Goal: Check status: Check status

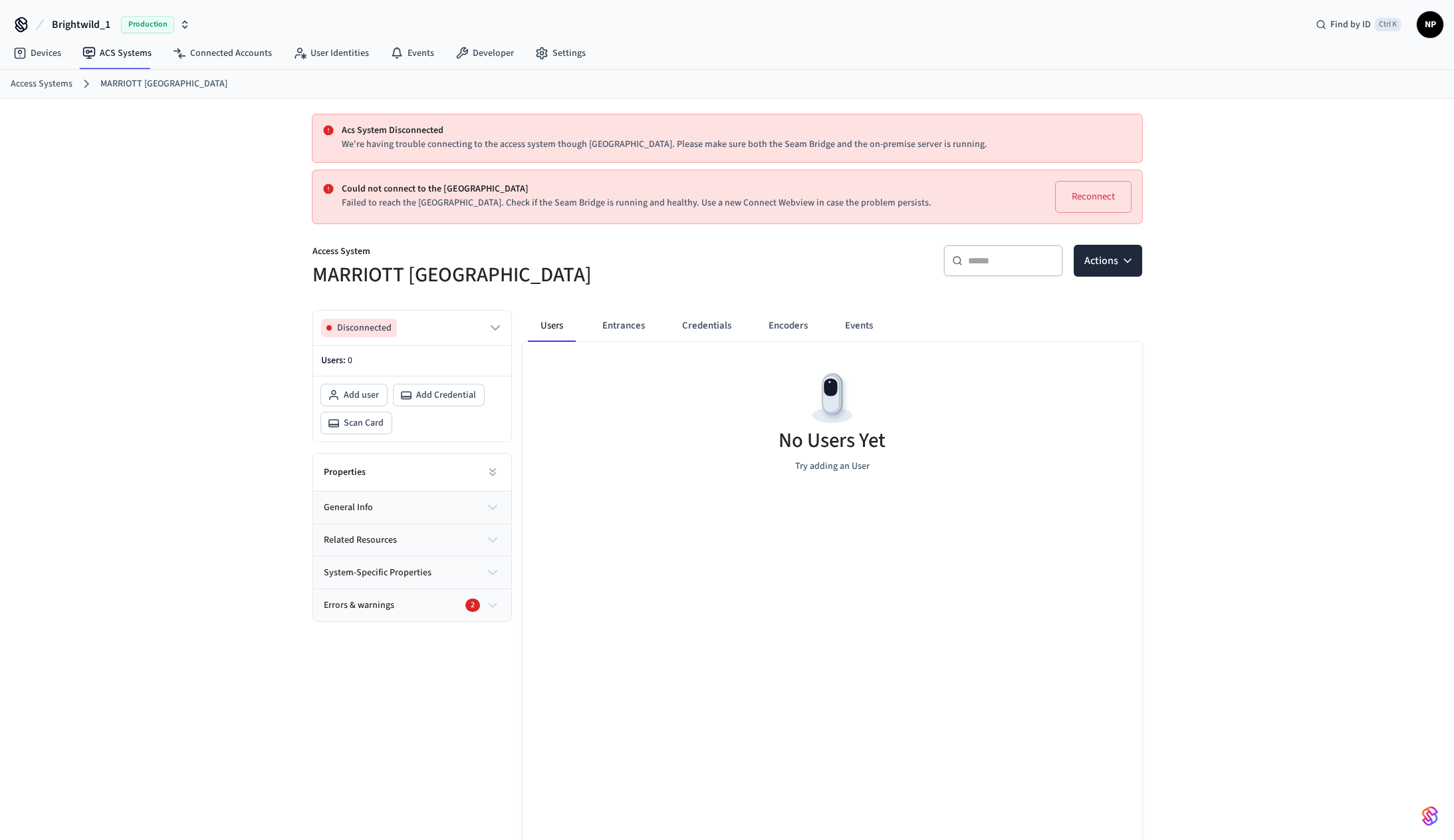
click at [88, 21] on span "Brightwild_1" at bounding box center [80, 24] width 58 height 16
click at [174, 216] on div "Acs System Disconnected We're having trouble connecting to the access system th…" at bounding box center [727, 532] width 1454 height 866
click at [130, 81] on link "MARRIOTT [GEOGRAPHIC_DATA]" at bounding box center [164, 84] width 127 height 14
click at [631, 317] on button "Entrances" at bounding box center [624, 326] width 64 height 32
click at [565, 326] on button "Users" at bounding box center [551, 326] width 48 height 32
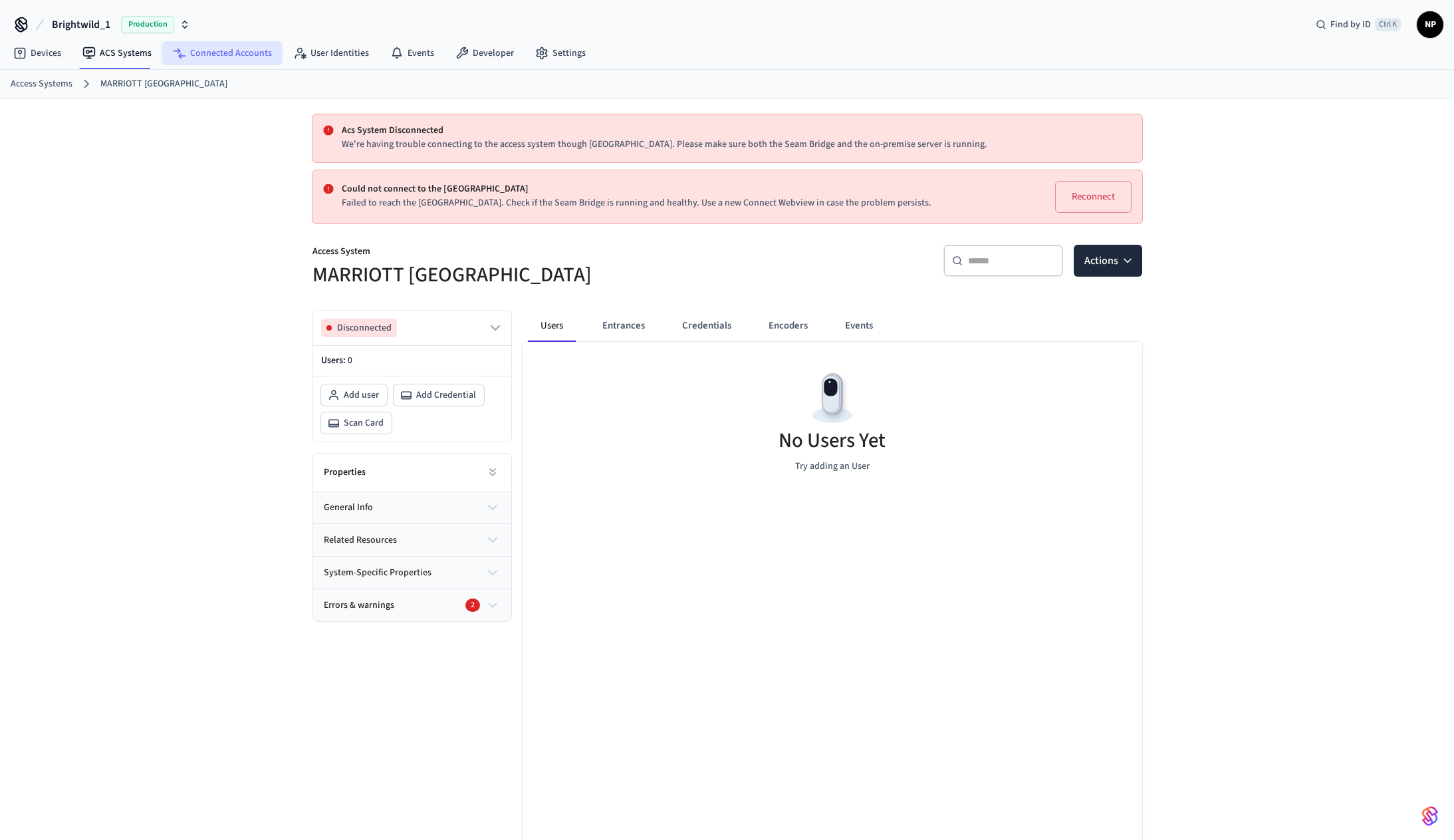
click at [214, 56] on link "Connected Accounts" at bounding box center [222, 53] width 121 height 24
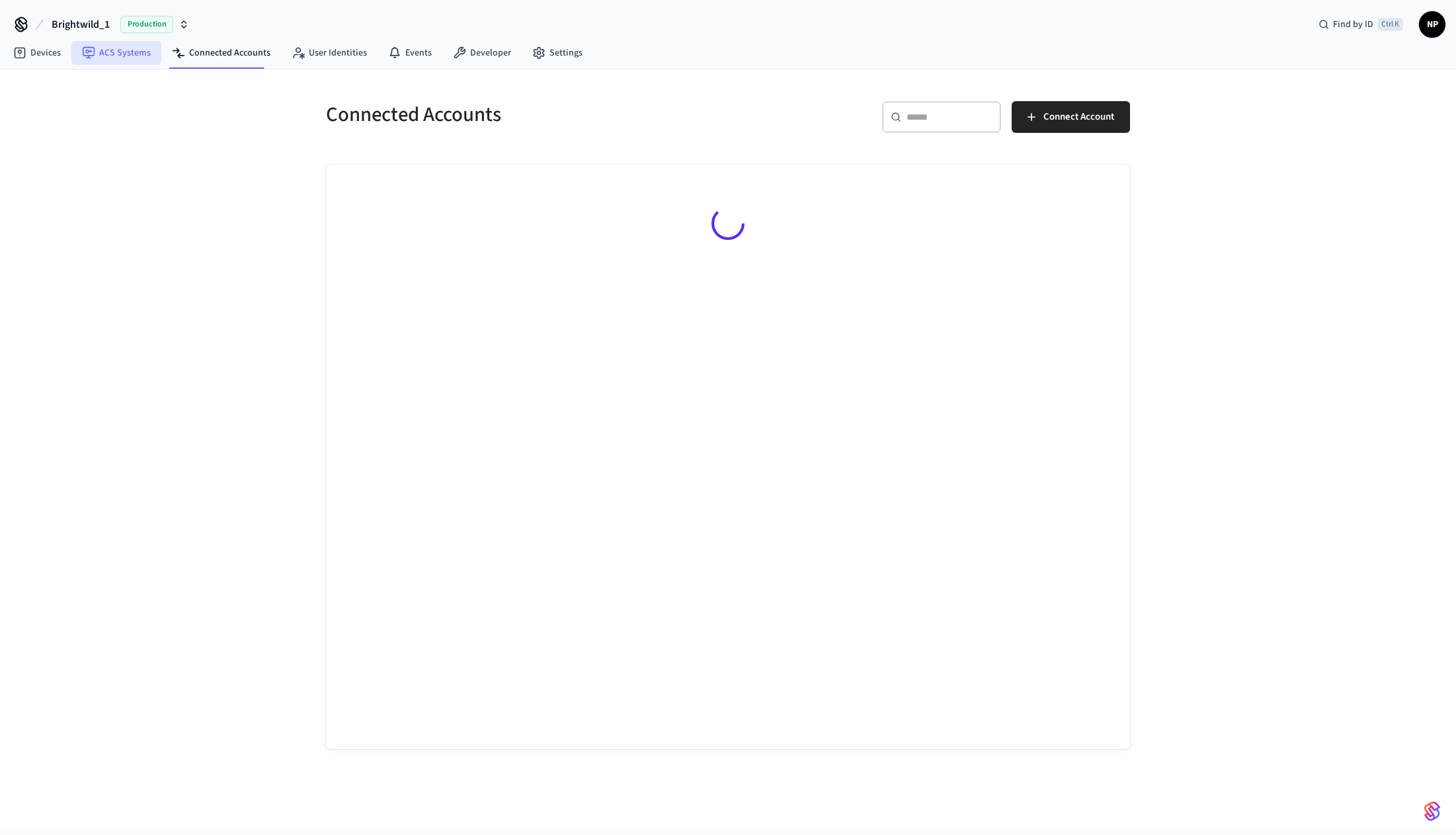
click at [104, 55] on link "ACS Systems" at bounding box center [116, 53] width 90 height 23
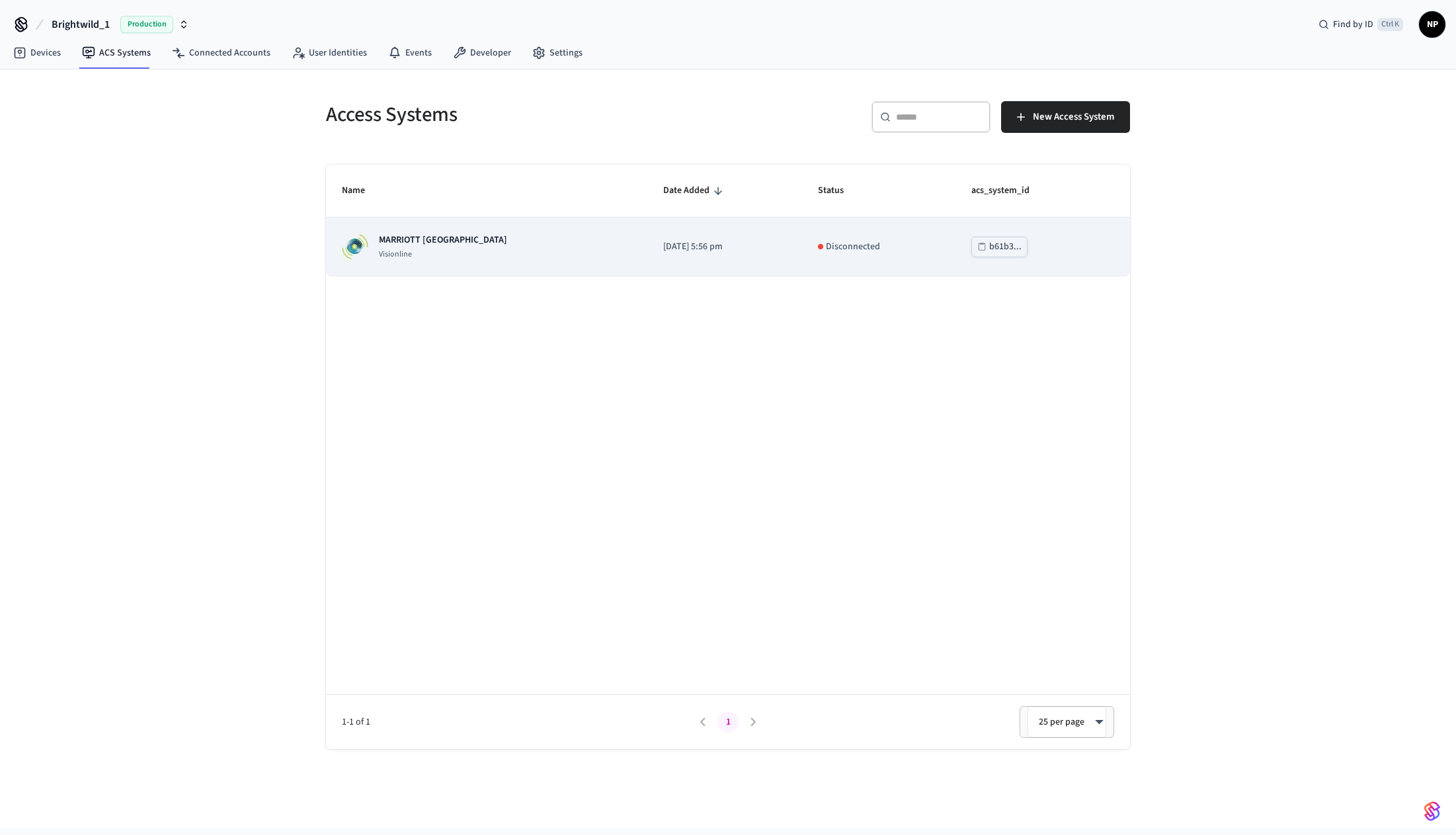
click at [469, 239] on div "MARRIOTT KEY WEST Visionline" at bounding box center [486, 247] width 290 height 27
